Goal: Transaction & Acquisition: Purchase product/service

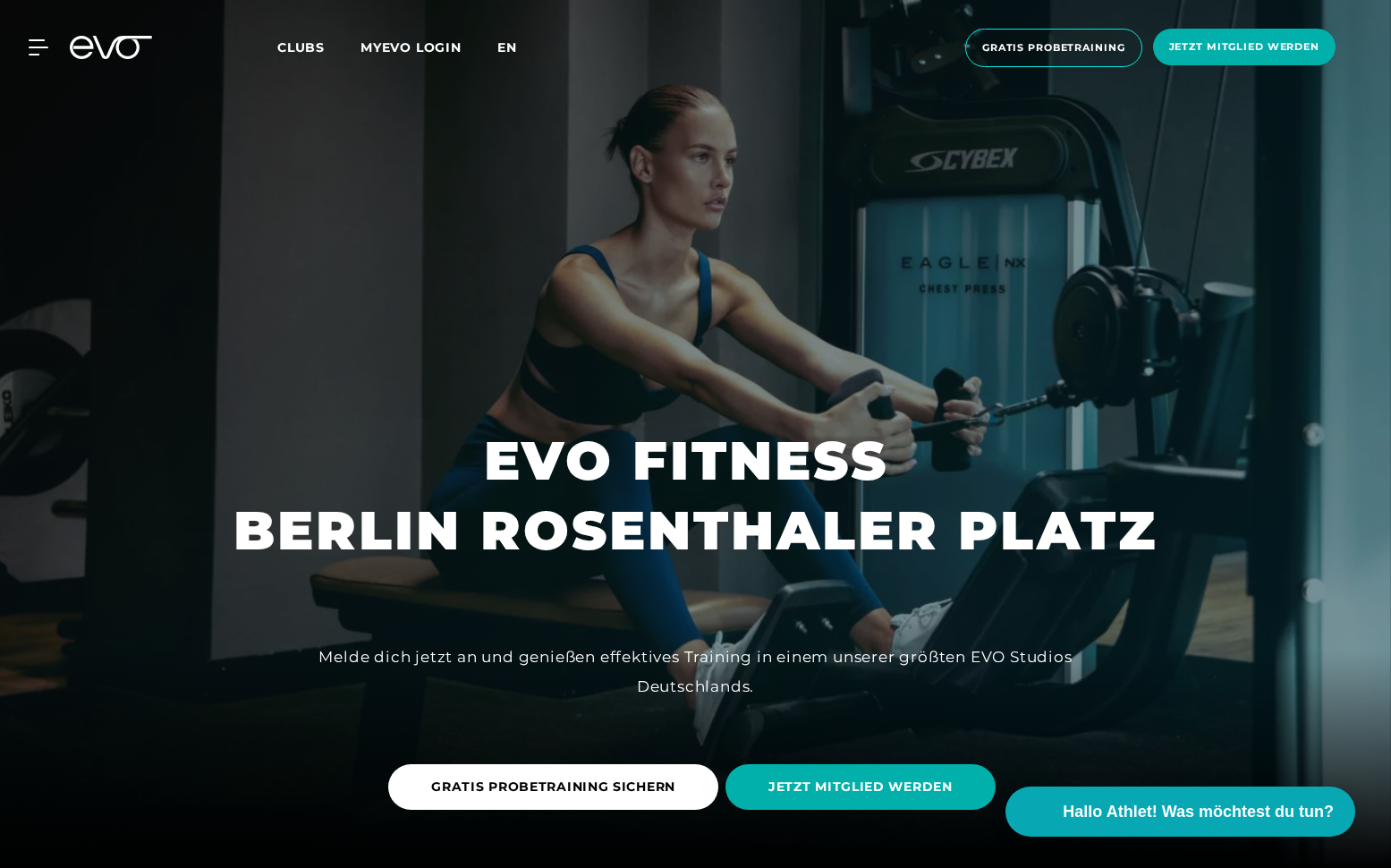
click at [512, 49] on span "en" at bounding box center [507, 48] width 20 height 16
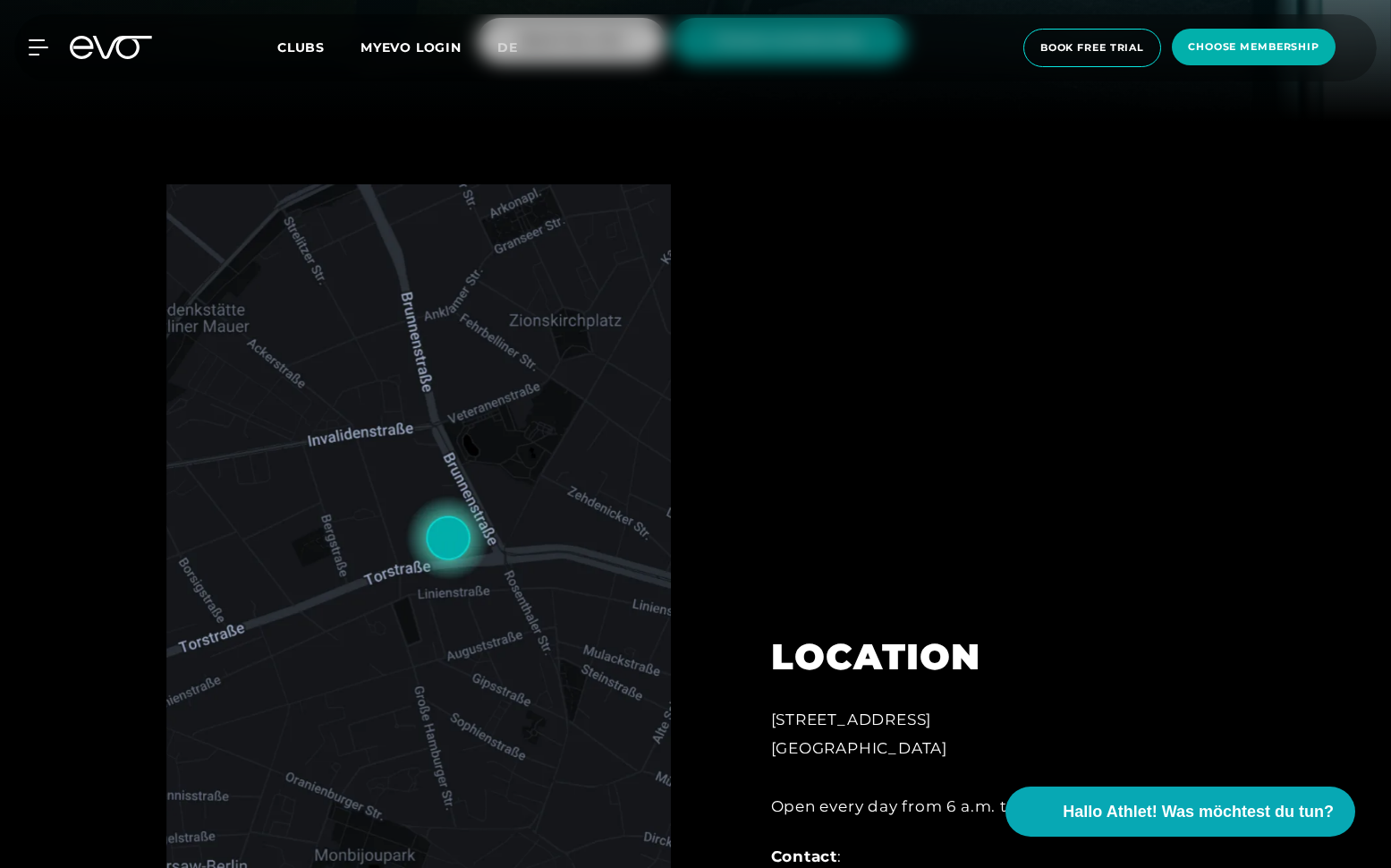
scroll to position [302, 0]
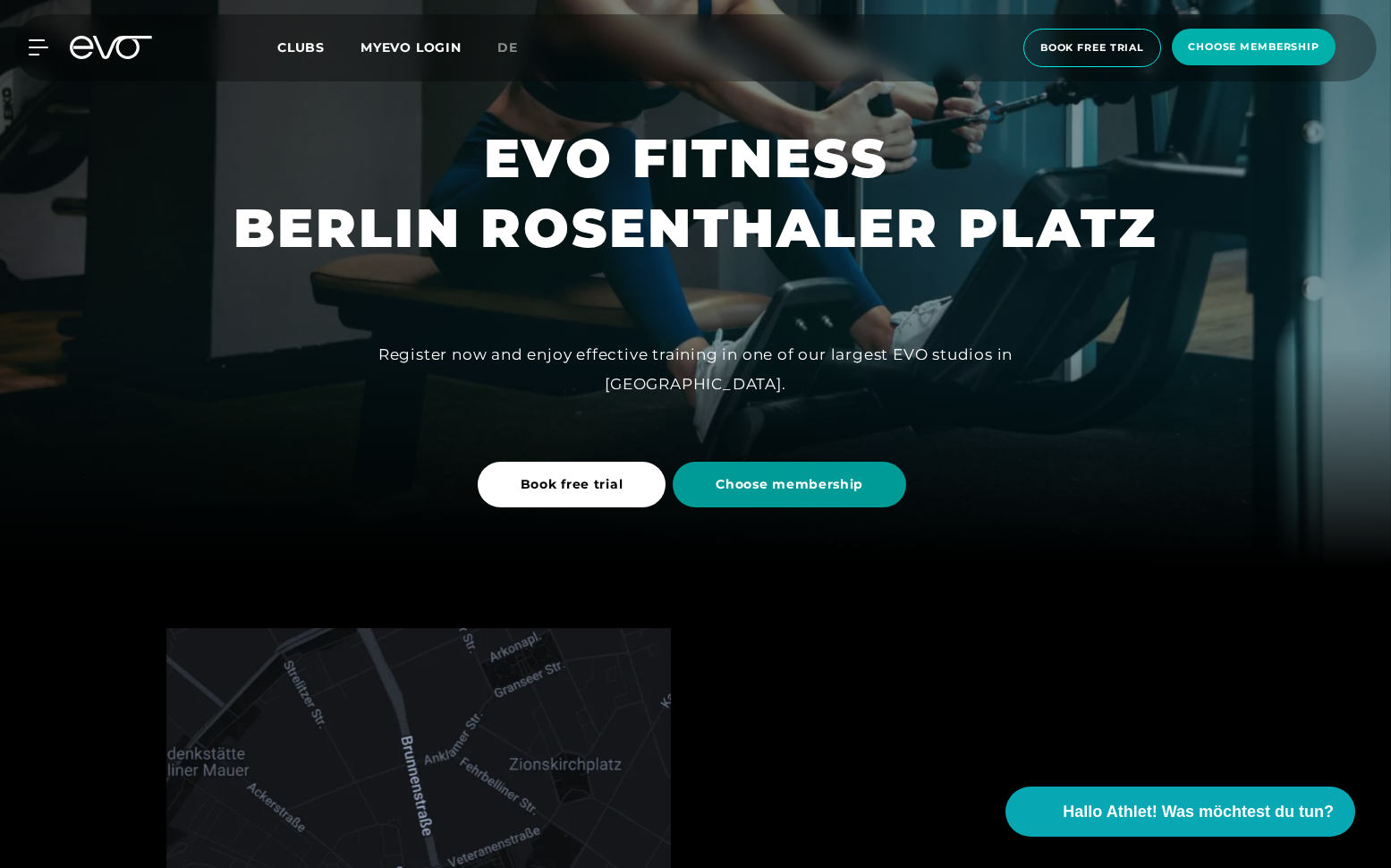
click at [856, 471] on span "Choose membership" at bounding box center [790, 484] width 234 height 46
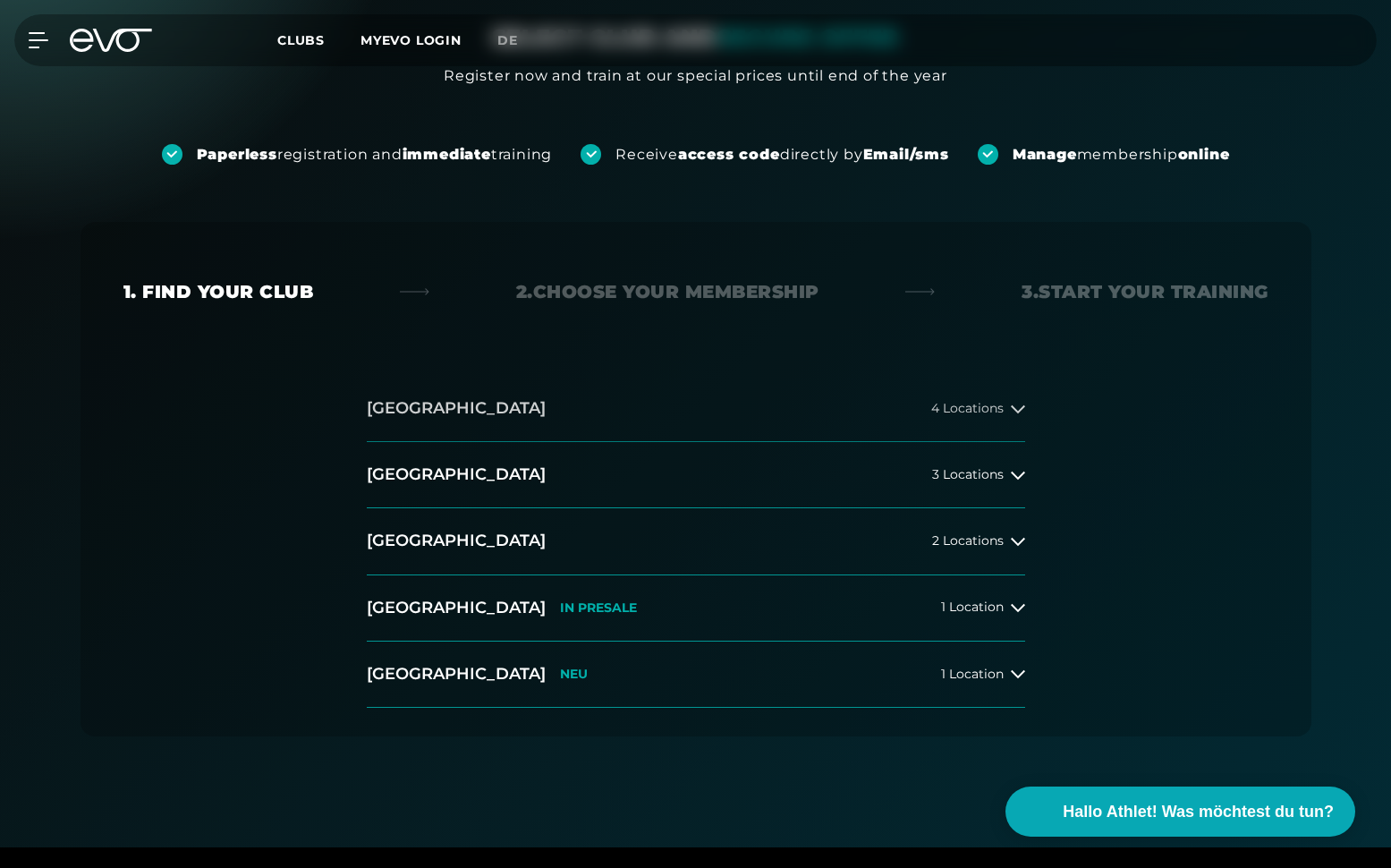
scroll to position [197, 0]
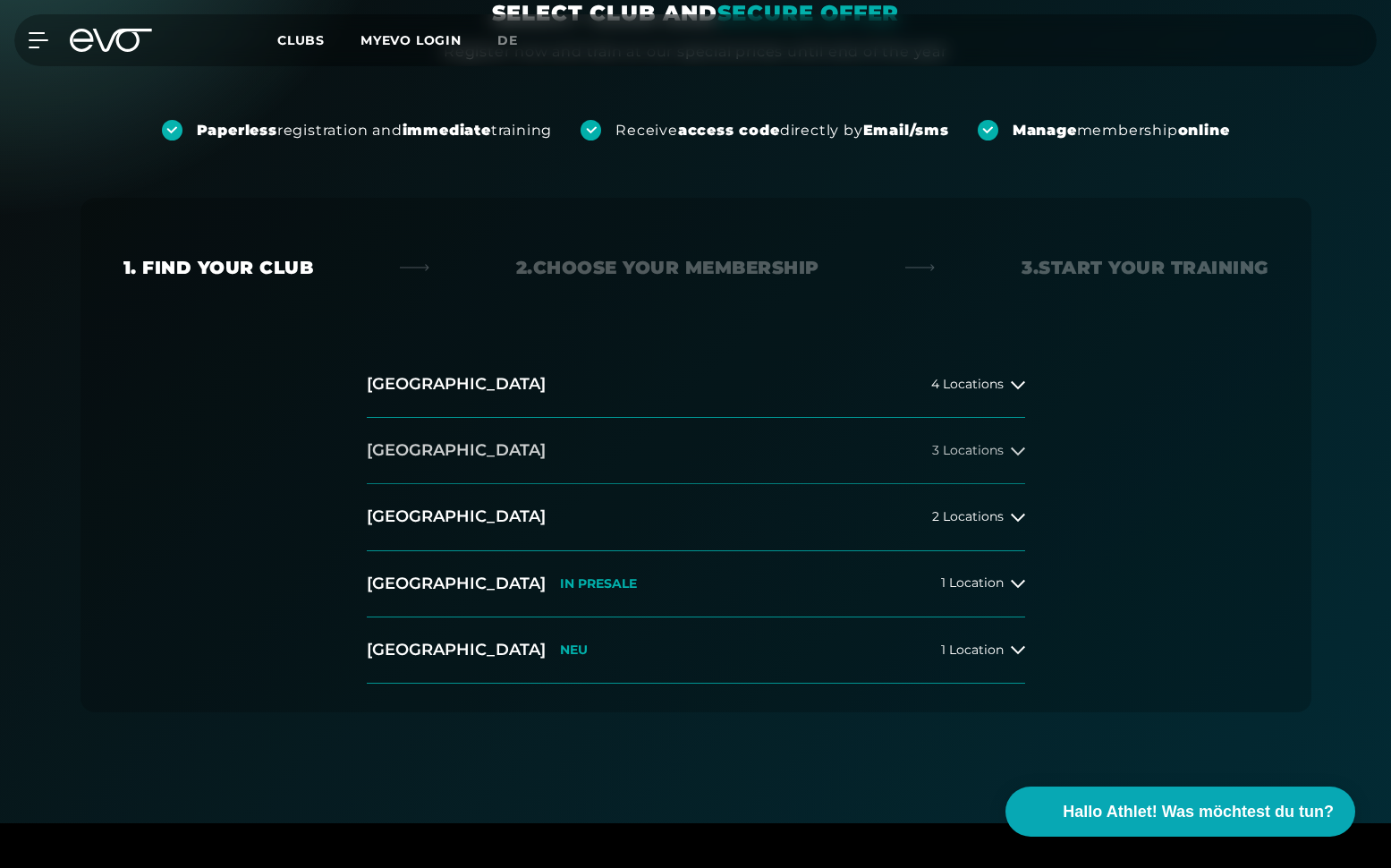
click at [905, 447] on button "[GEOGRAPHIC_DATA] 3 Locations" at bounding box center [696, 450] width 659 height 66
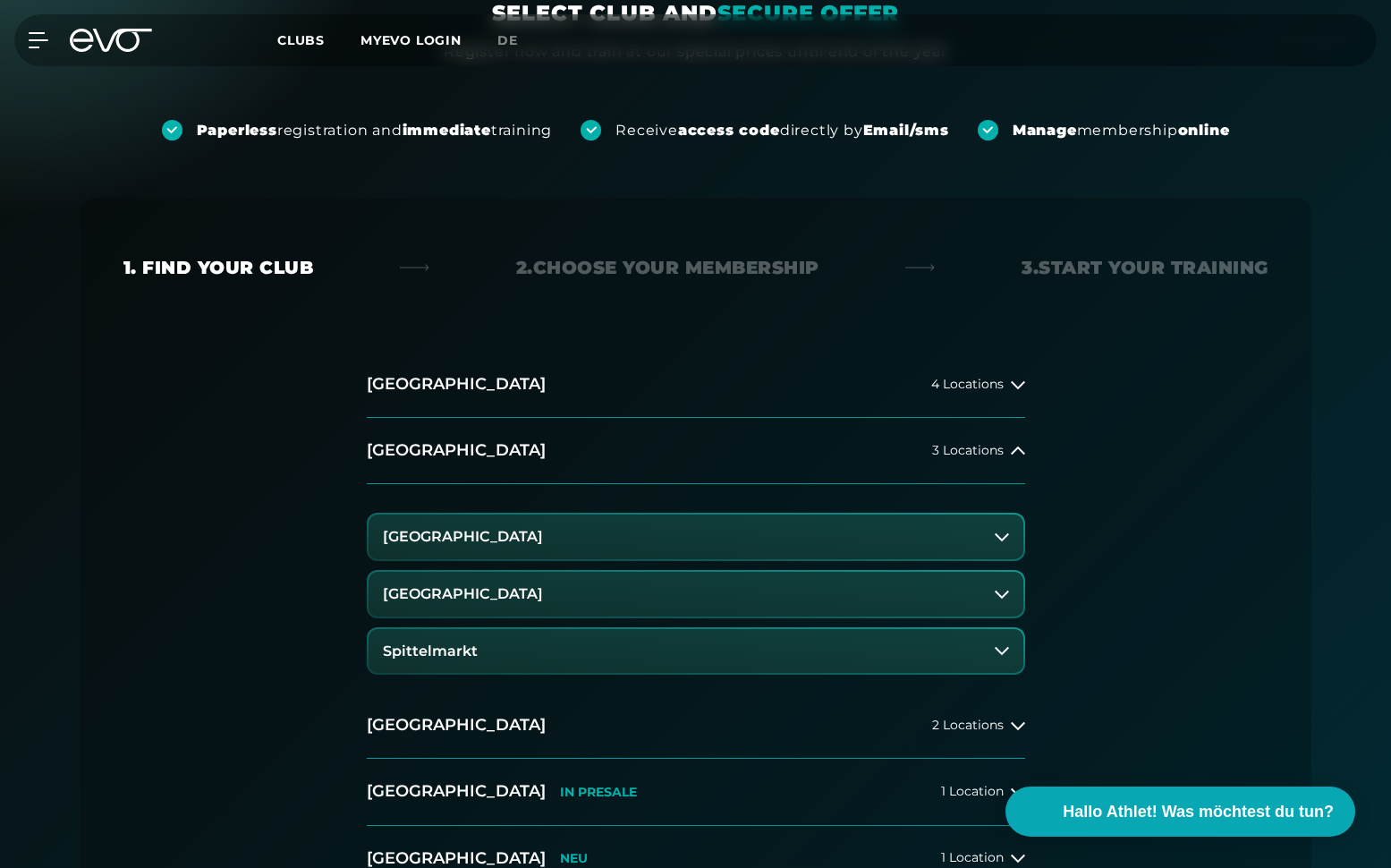
click at [886, 542] on button "[GEOGRAPHIC_DATA]" at bounding box center [696, 536] width 655 height 45
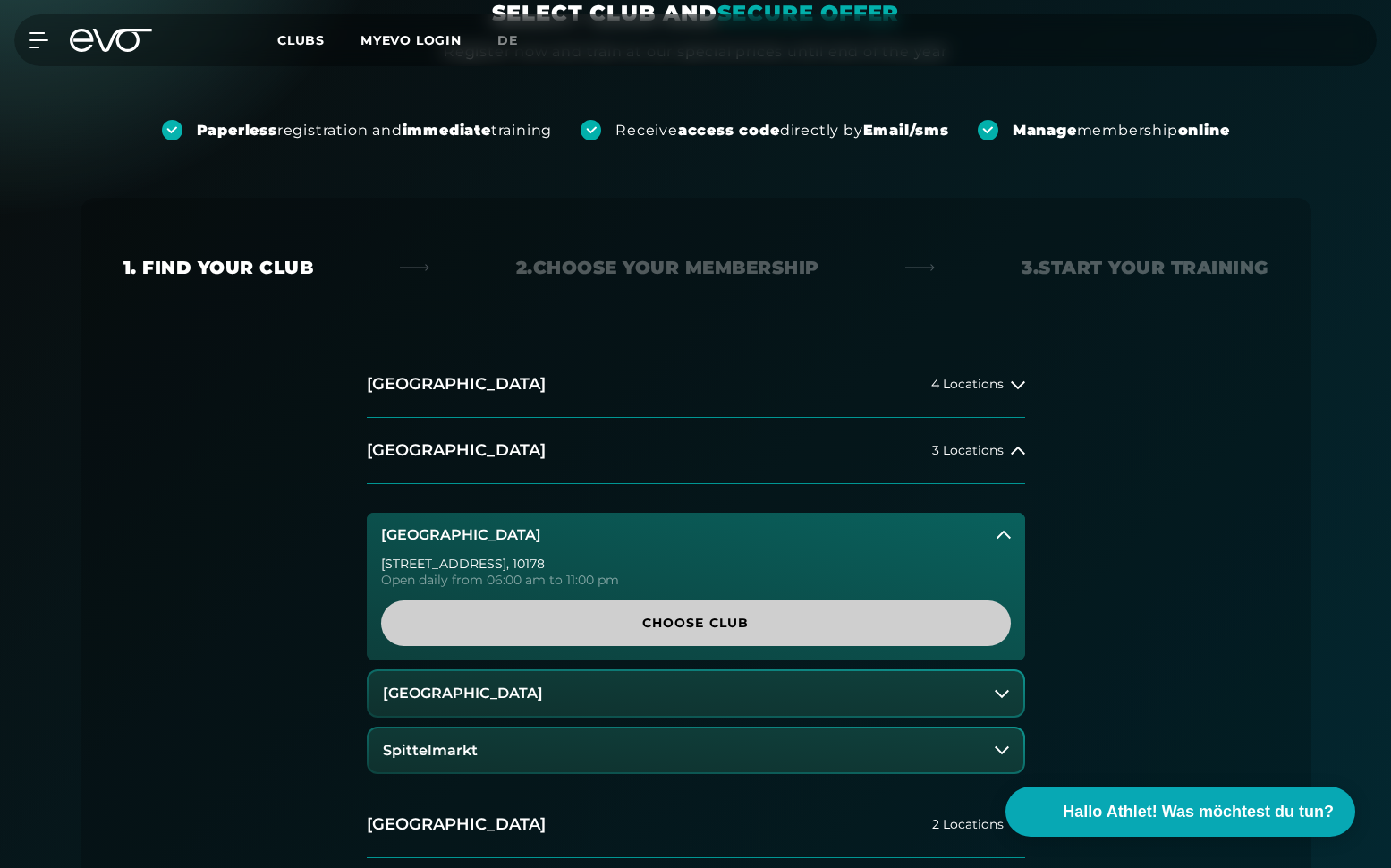
click at [793, 626] on span "Choose Club" at bounding box center [696, 623] width 544 height 19
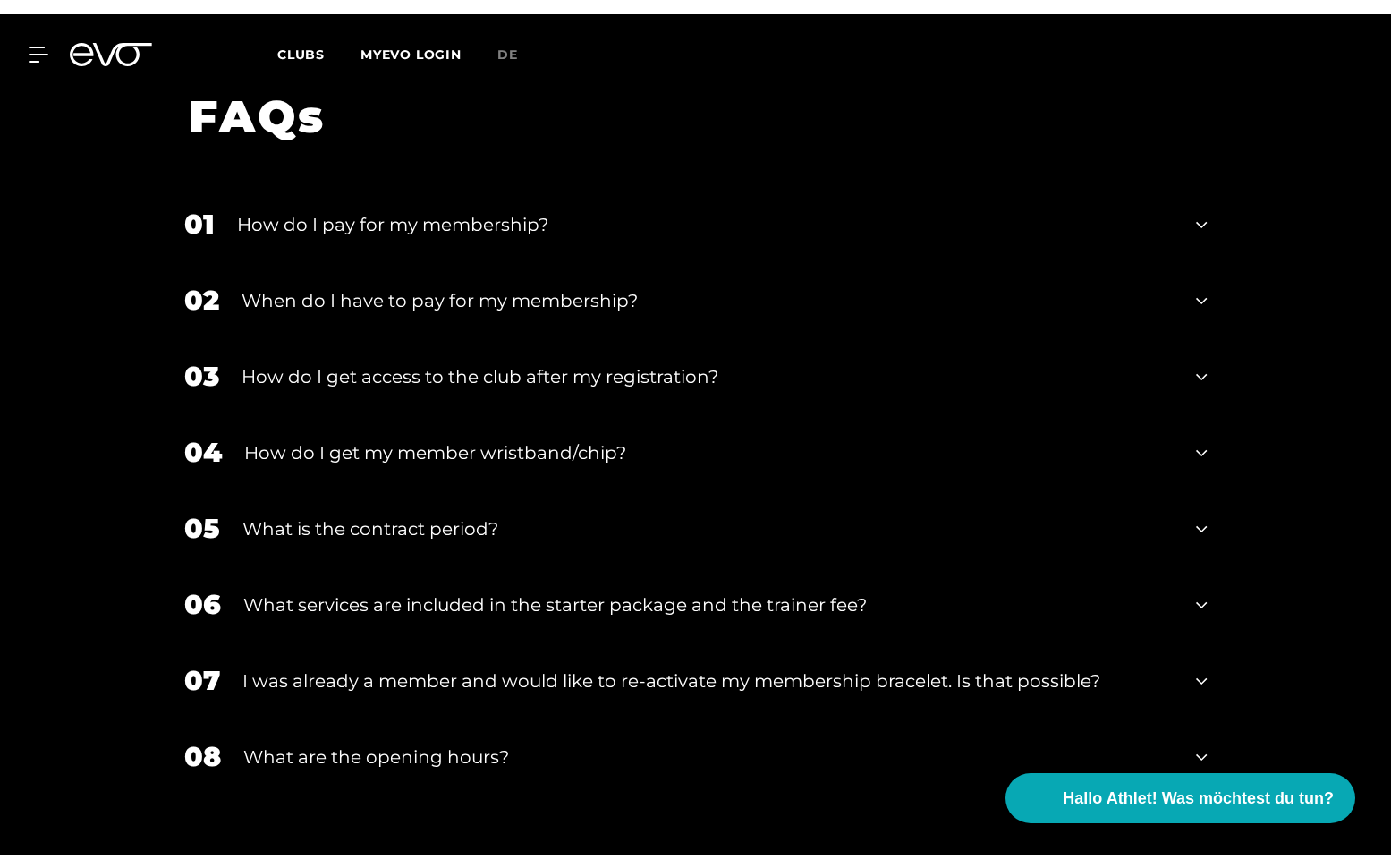
scroll to position [739, 0]
